Goal: Task Accomplishment & Management: Complete application form

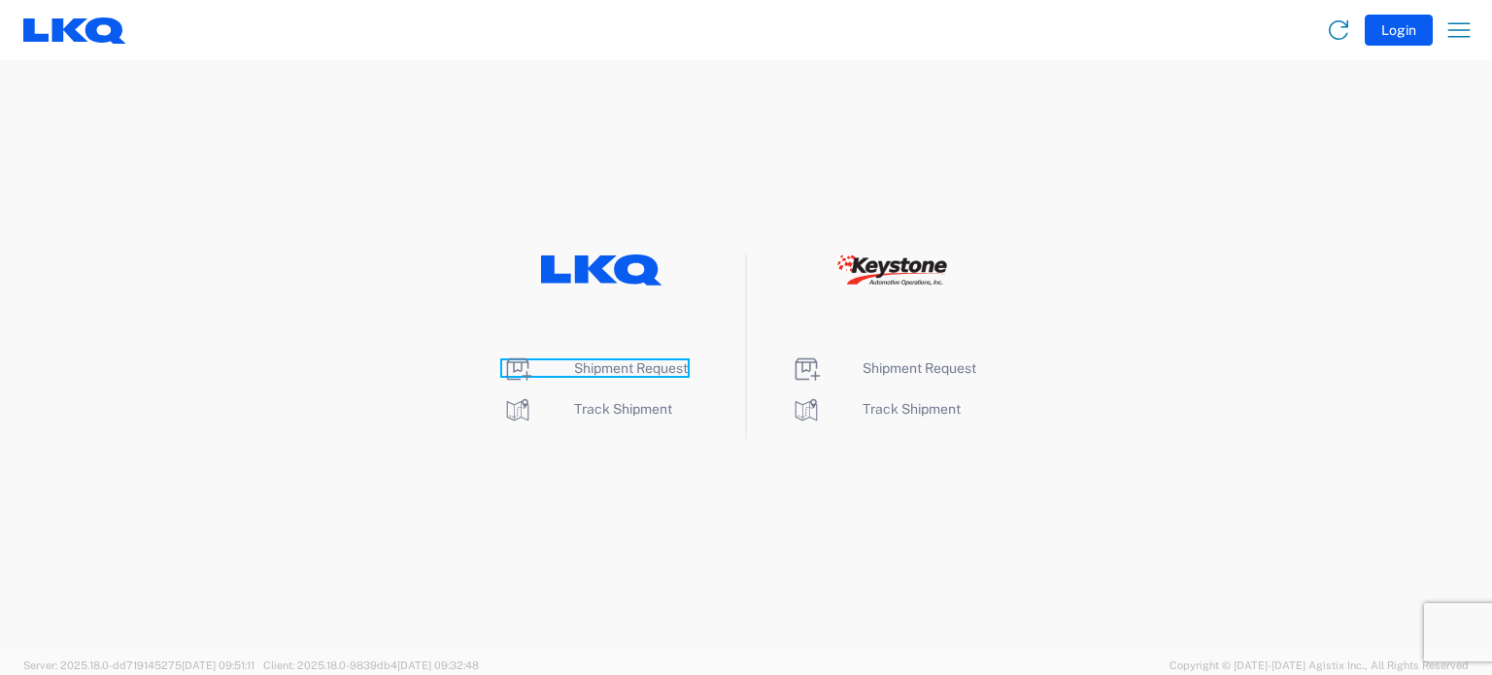
click at [598, 370] on span "Shipment Request" at bounding box center [631, 368] width 114 height 16
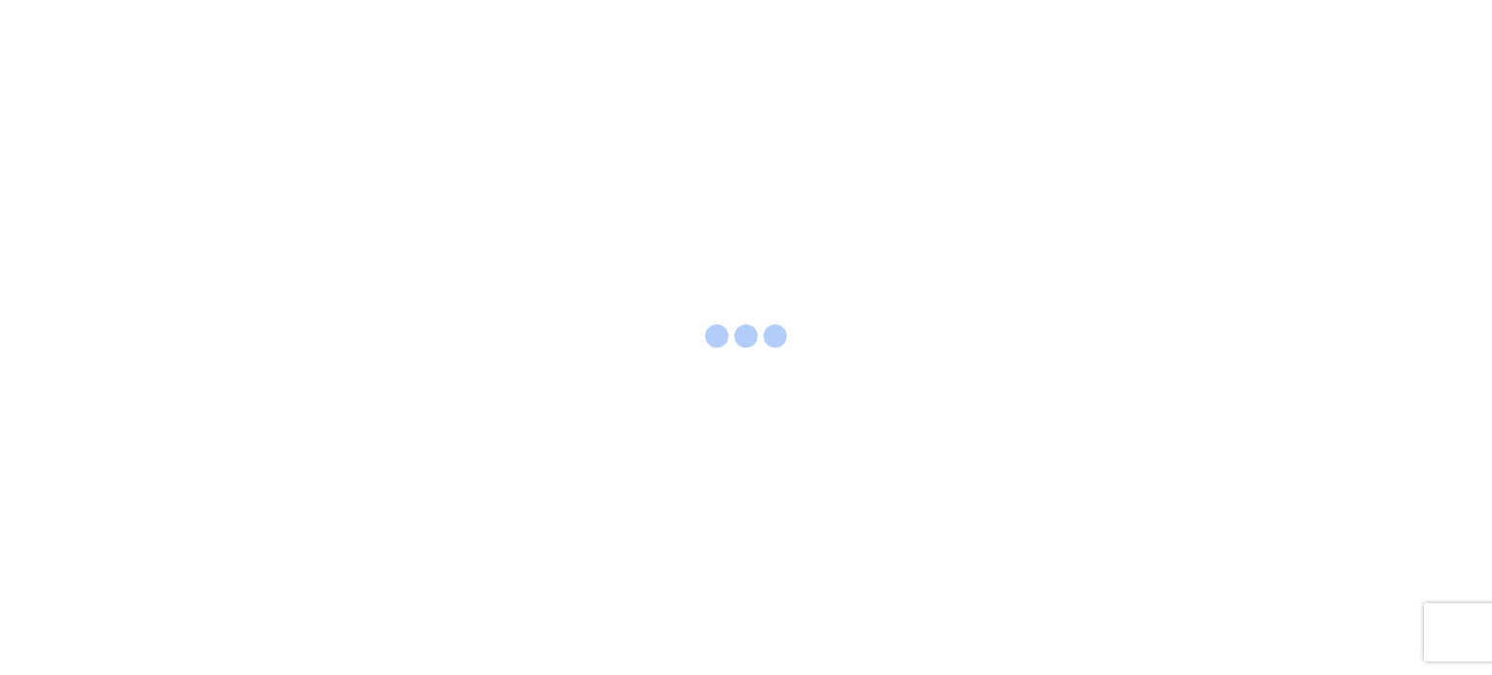
select select "FULL"
select select "LBS"
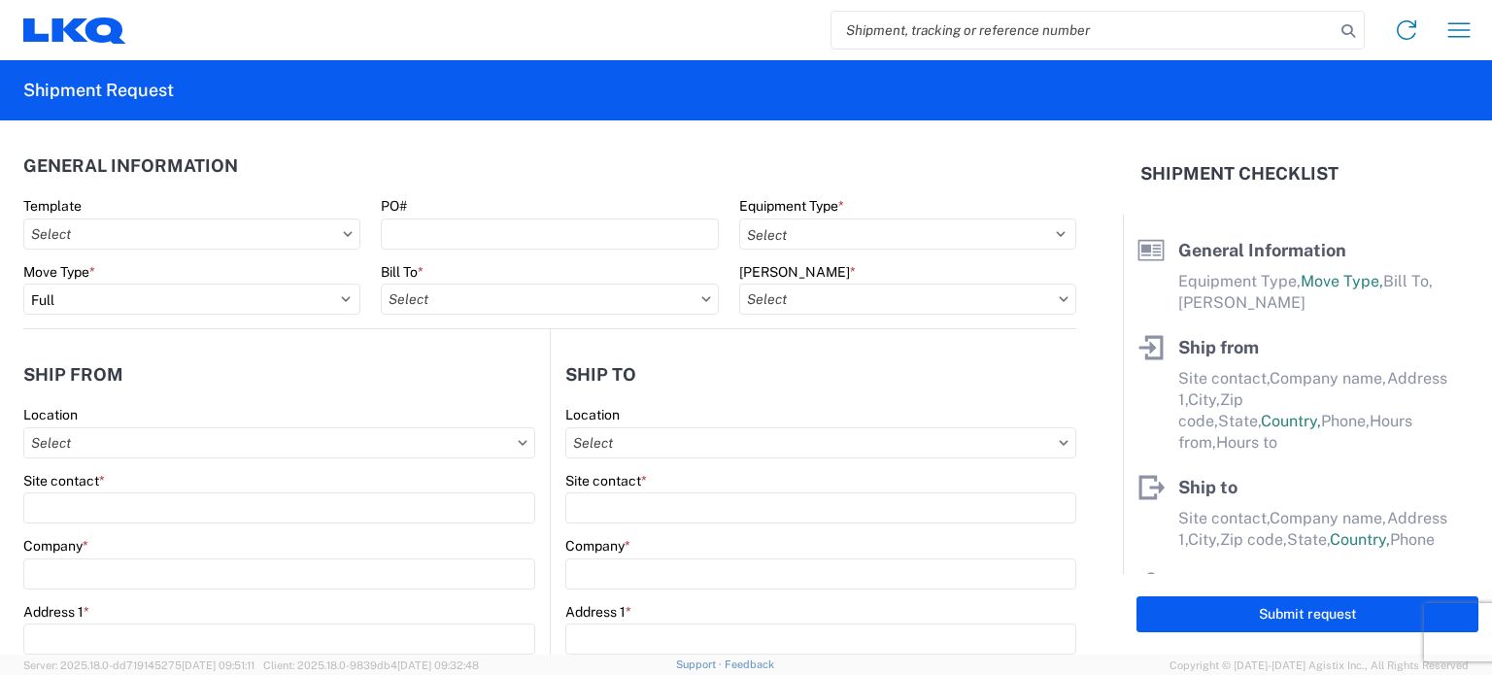
click at [936, 18] on input "search" at bounding box center [1082, 30] width 503 height 37
type input "56793444"
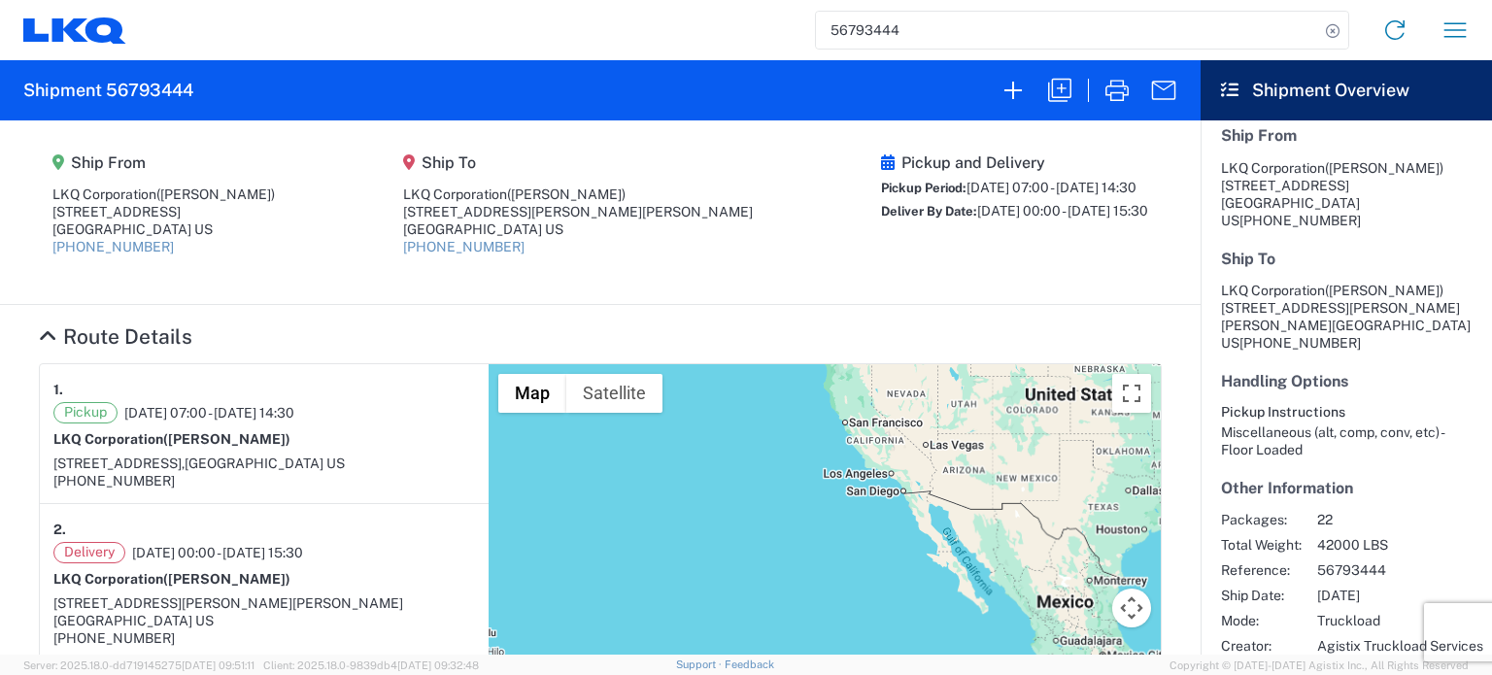
scroll to position [785, 0]
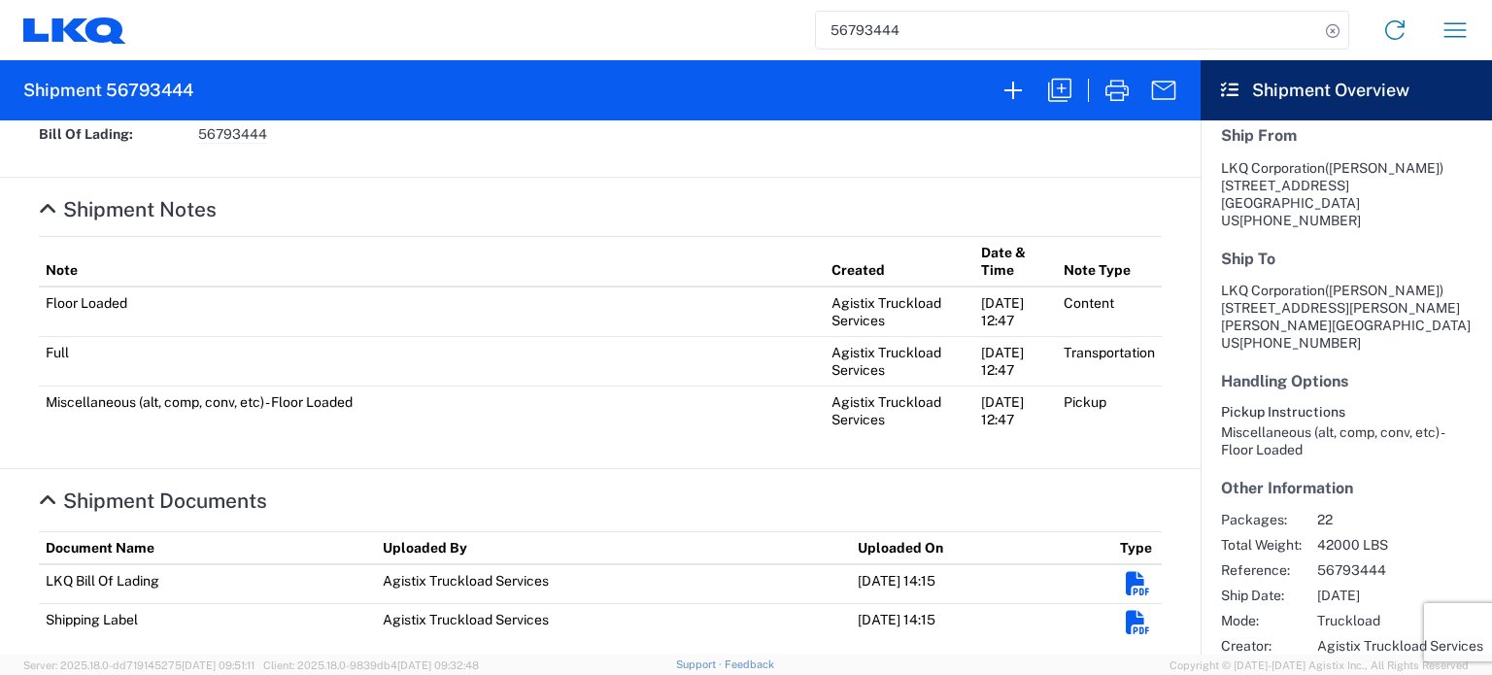
click at [1125, 572] on em "Shipment Documents" at bounding box center [1137, 584] width 24 height 24
